Goal: Task Accomplishment & Management: Use online tool/utility

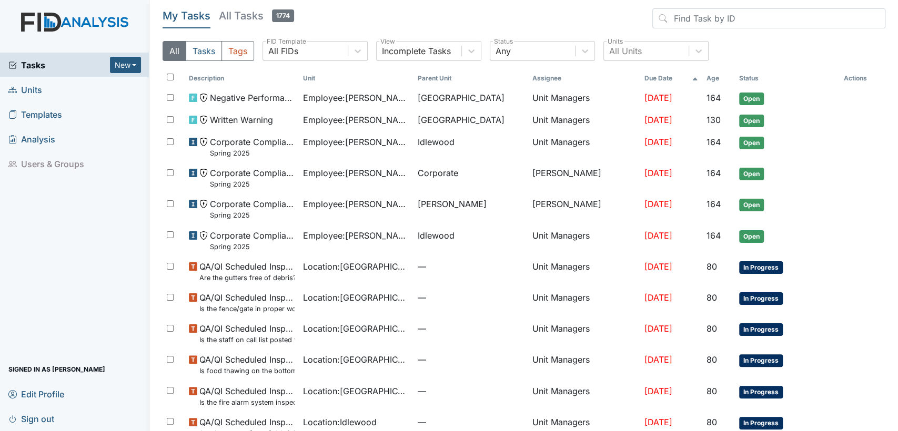
click at [87, 89] on link "Units" at bounding box center [74, 89] width 149 height 25
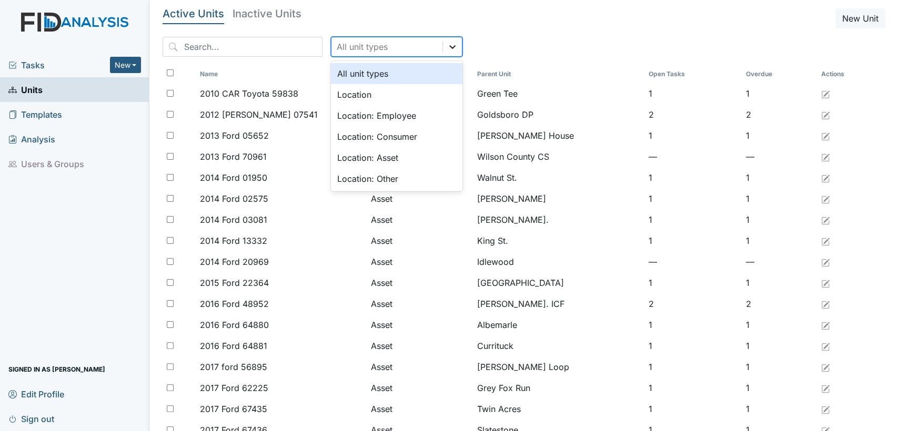
click at [447, 49] on icon at bounding box center [452, 47] width 11 height 11
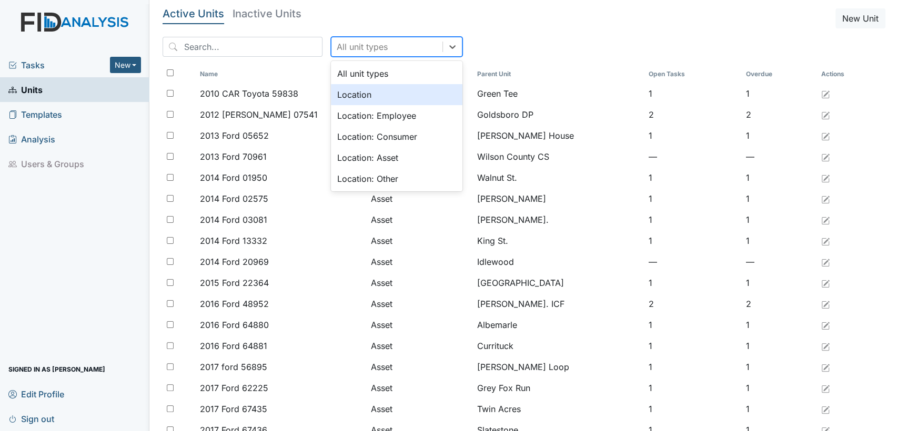
click at [414, 99] on div "Location" at bounding box center [396, 94] width 131 height 21
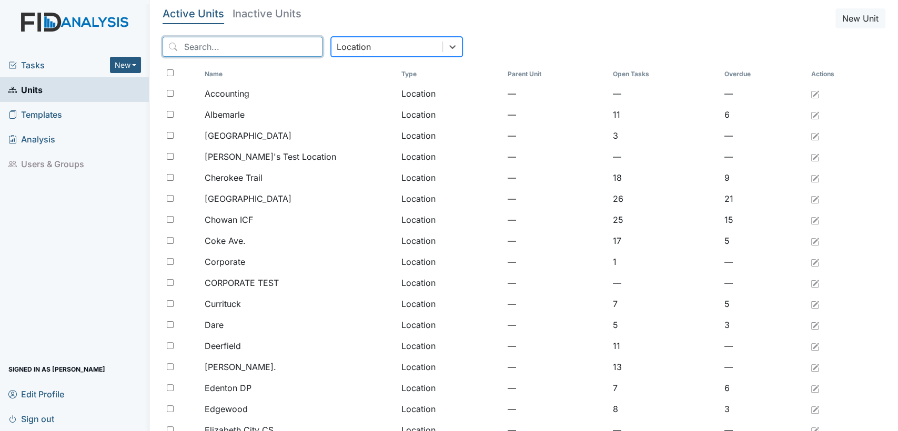
click at [242, 55] on input "search" at bounding box center [242, 47] width 160 height 20
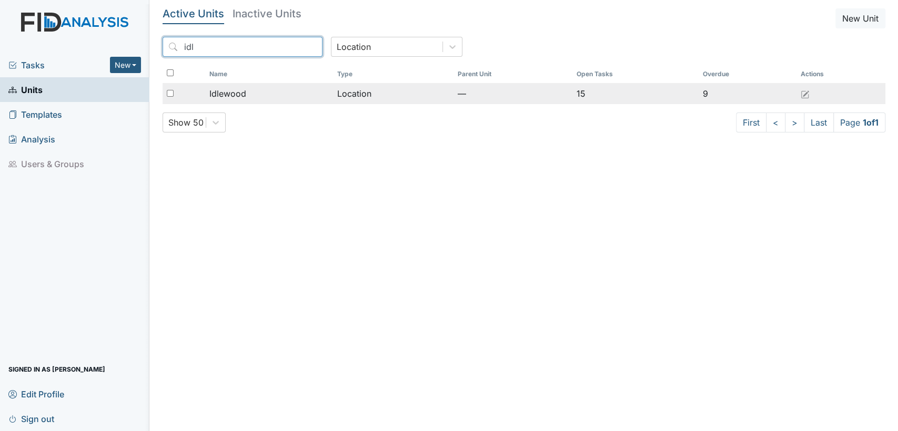
type input "idl"
click at [235, 98] on span "Idlewood" at bounding box center [227, 93] width 37 height 13
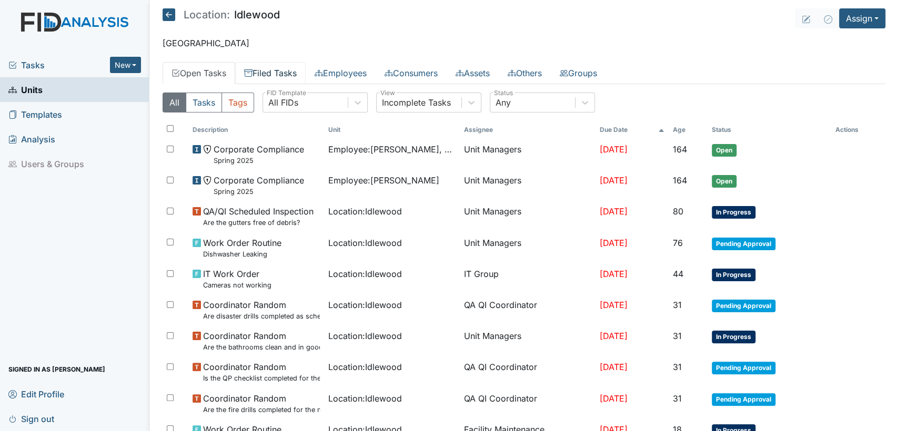
click at [265, 65] on link "Filed Tasks" at bounding box center [270, 73] width 70 height 22
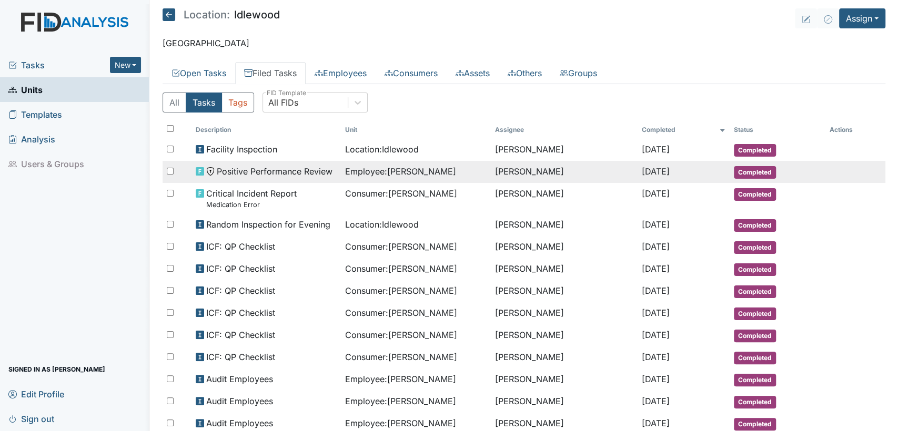
click at [307, 166] on span "Positive Performance Review" at bounding box center [275, 171] width 116 height 13
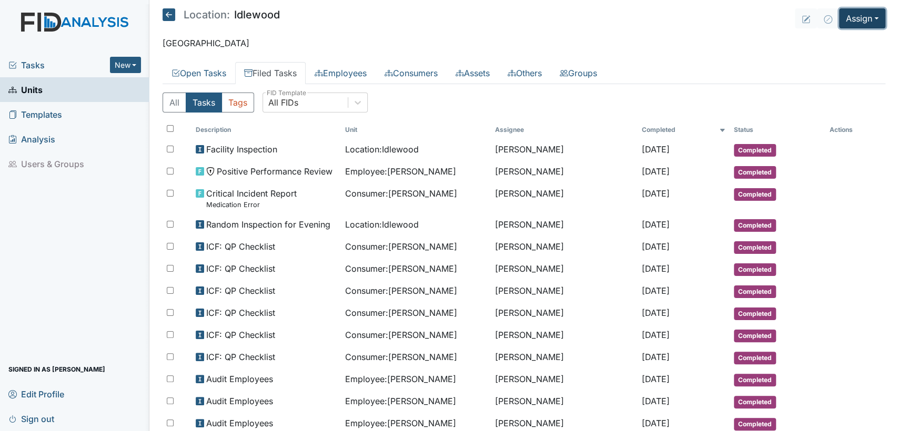
click at [871, 21] on button "Assign" at bounding box center [862, 18] width 46 height 20
click at [864, 56] on link "Assign Inspection" at bounding box center [837, 59] width 95 height 17
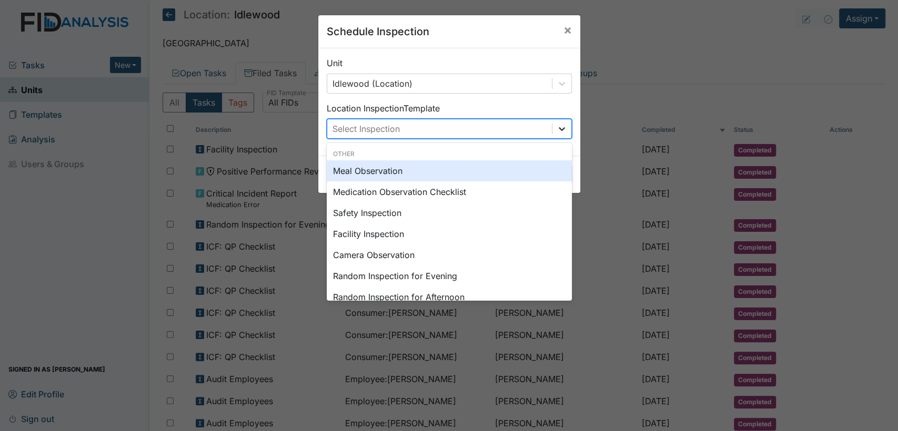
click at [558, 130] on icon at bounding box center [561, 129] width 11 height 11
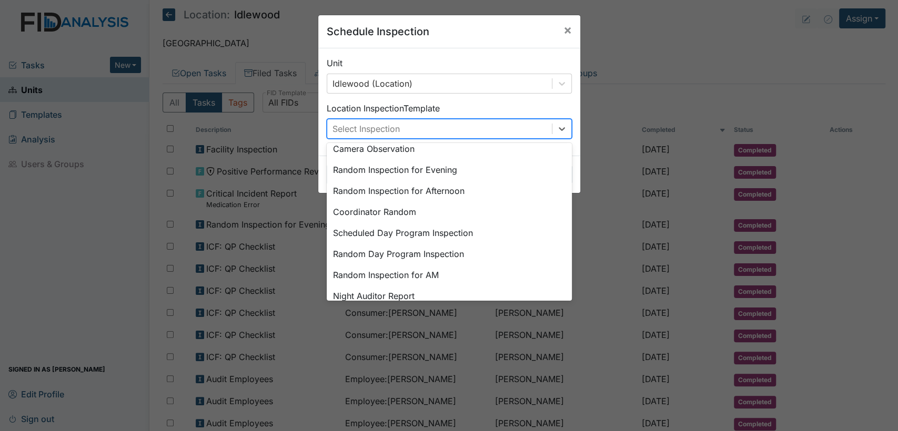
scroll to position [120, 0]
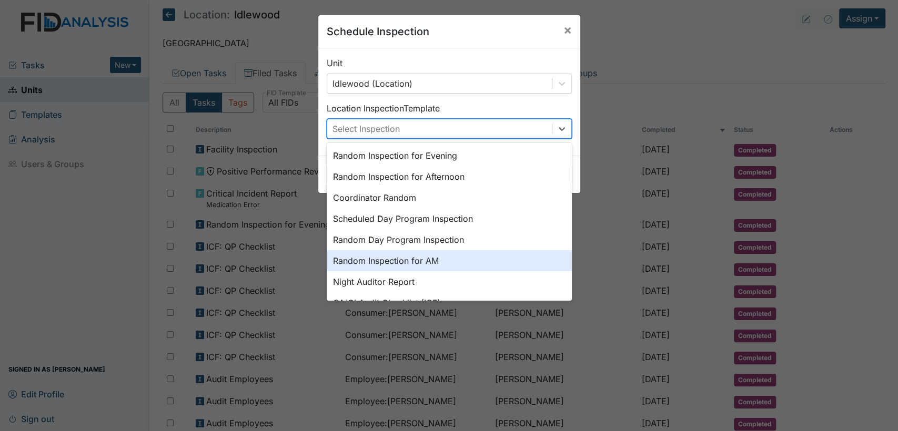
click at [465, 267] on div "Random Inspection for AM" at bounding box center [449, 260] width 245 height 21
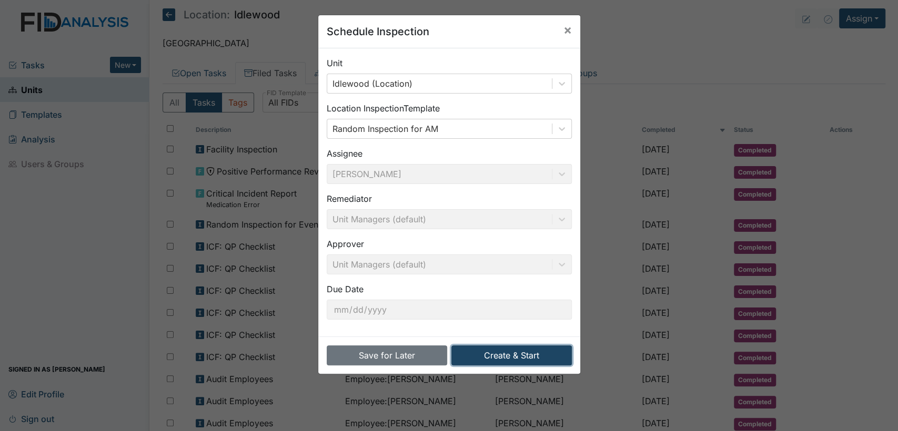
click at [467, 354] on button "Create & Start" at bounding box center [511, 355] width 120 height 20
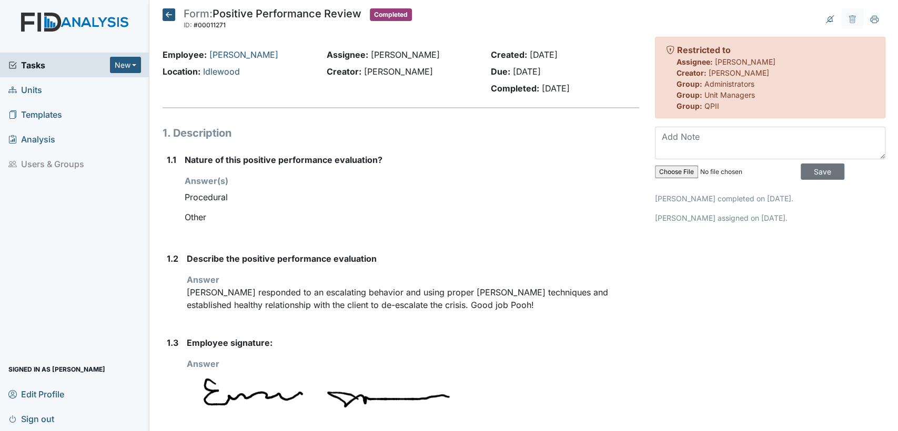
scroll to position [25, 0]
